Goal: Information Seeking & Learning: Learn about a topic

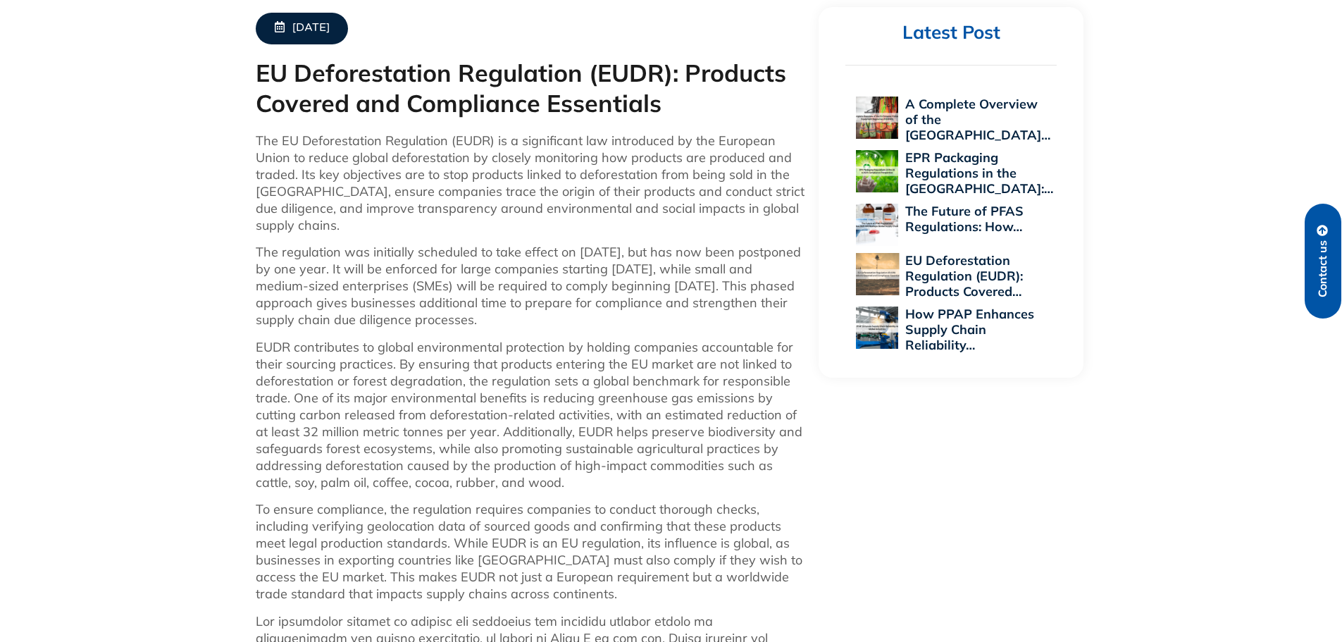
scroll to position [634, 0]
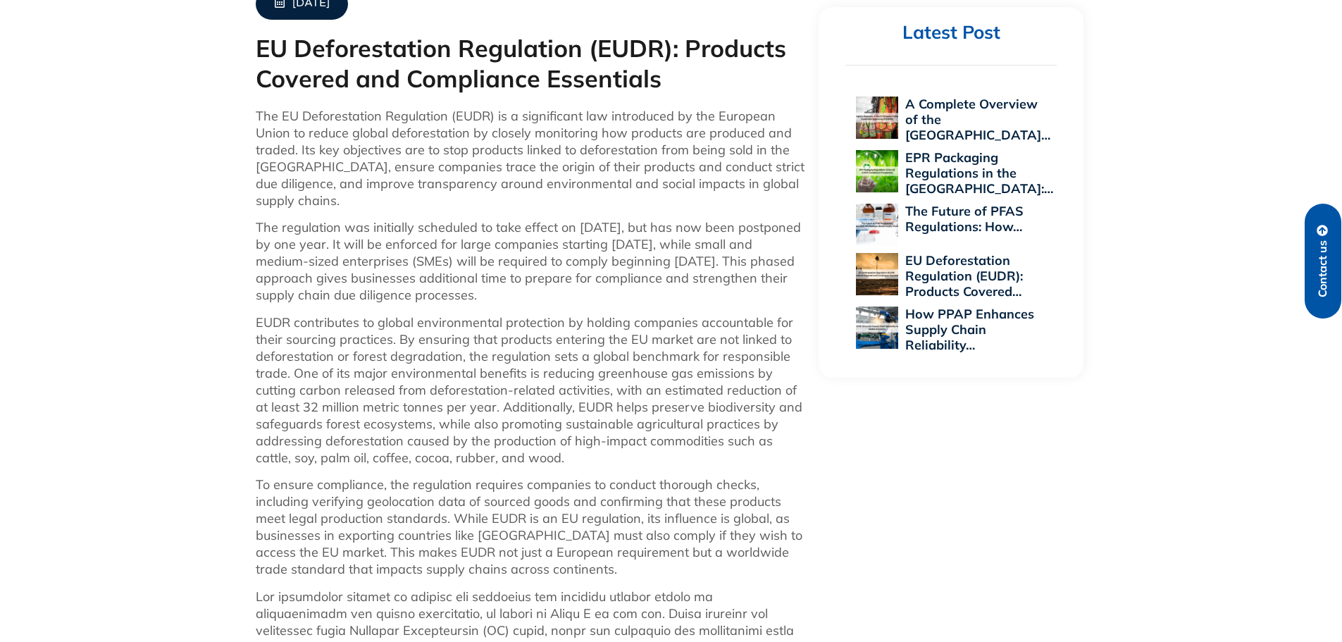
click at [1124, 137] on div "July 29, 2025 EU Deforestation Regulation (EUDR): Products Covered and Complian…" at bounding box center [671, 401] width 1342 height 1285
click at [111, 216] on div "July 29, 2025 EU Deforestation Regulation (EUDR): Products Covered and Complian…" at bounding box center [671, 401] width 1342 height 1285
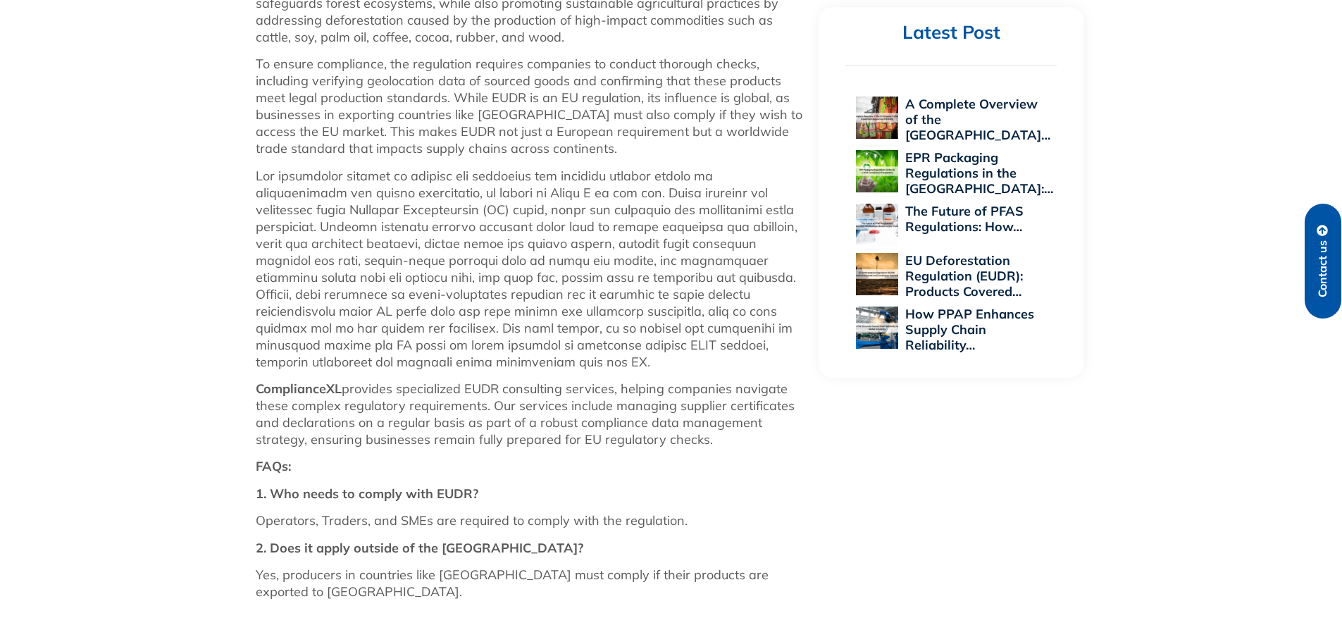
scroll to position [1056, 0]
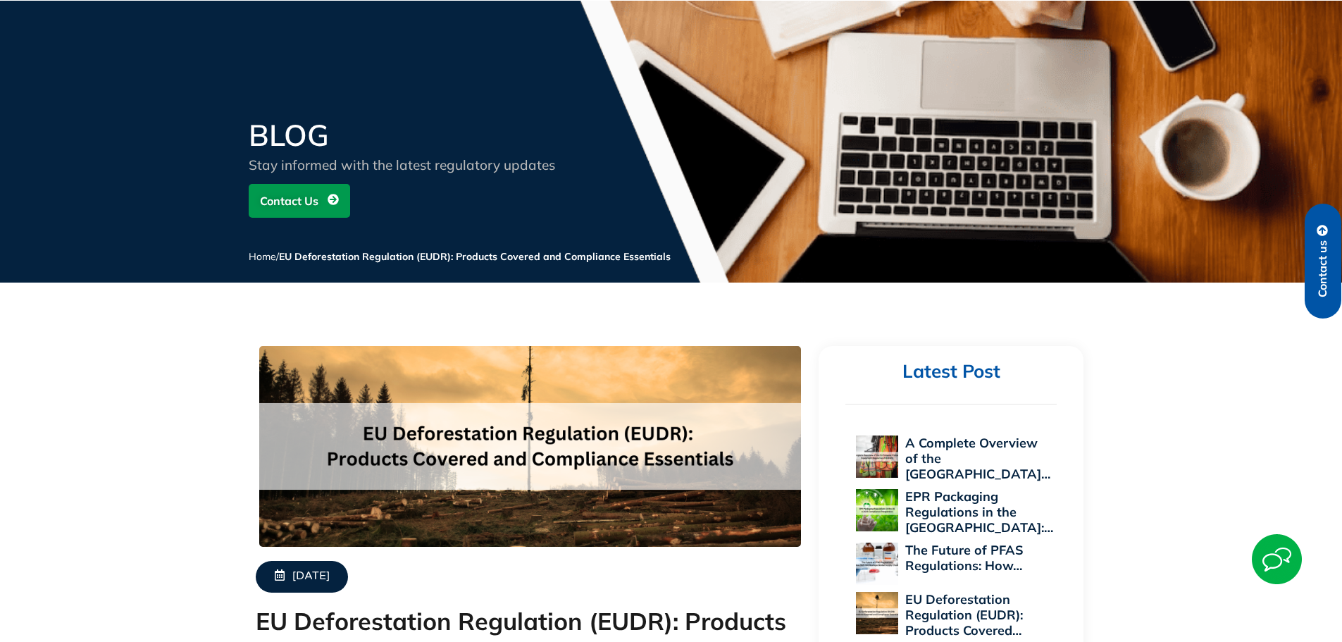
scroll to position [0, 0]
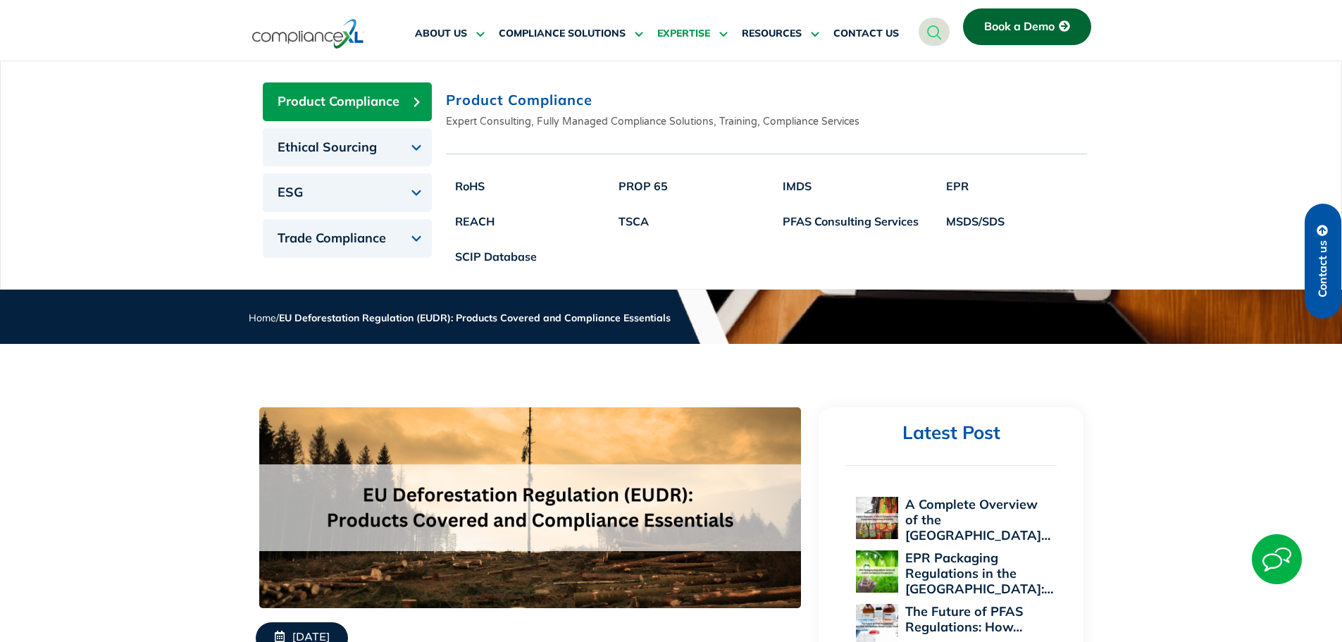
click at [667, 26] on link "EXPERTISE" at bounding box center [692, 34] width 70 height 34
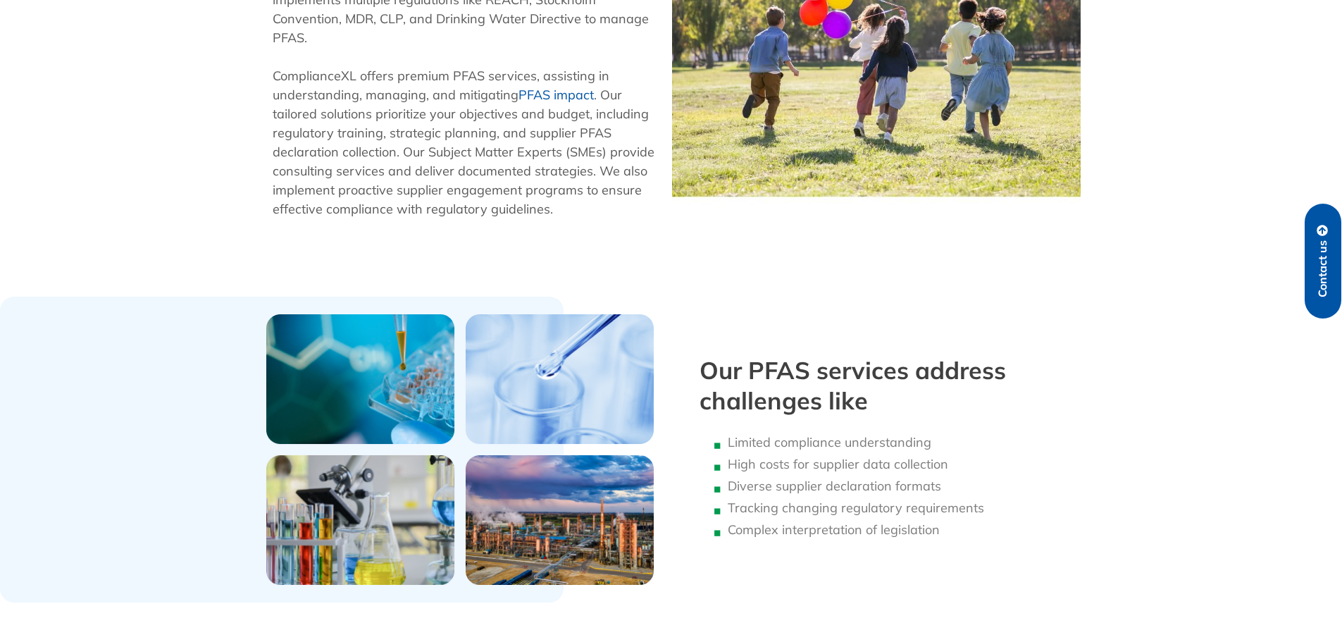
scroll to position [704, 0]
